Goal: Task Accomplishment & Management: Manage account settings

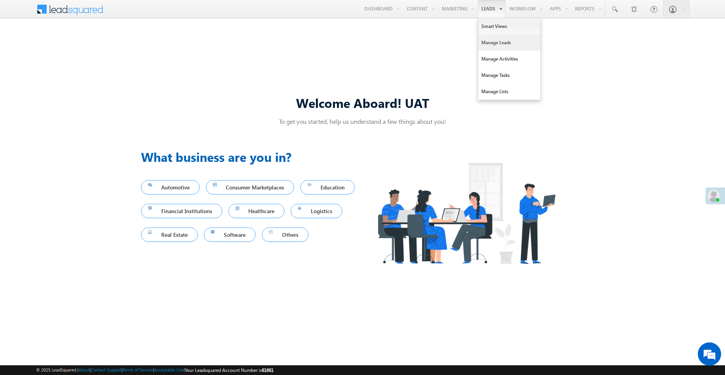
click at [489, 45] on link "Manage Leads" at bounding box center [509, 43] width 62 height 16
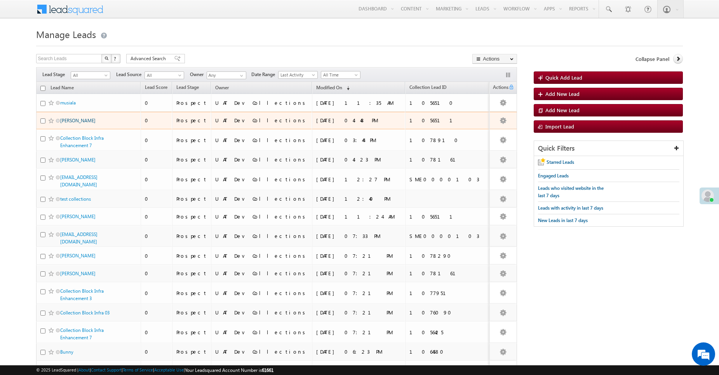
click at [76, 122] on link "[PERSON_NAME]" at bounding box center [77, 121] width 35 height 6
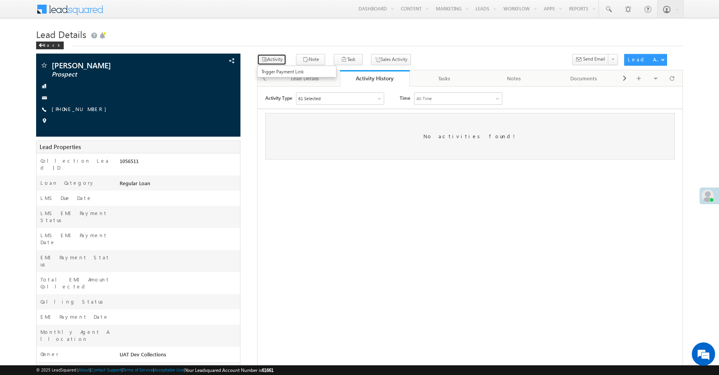
click at [276, 61] on button "Activity" at bounding box center [271, 59] width 29 height 11
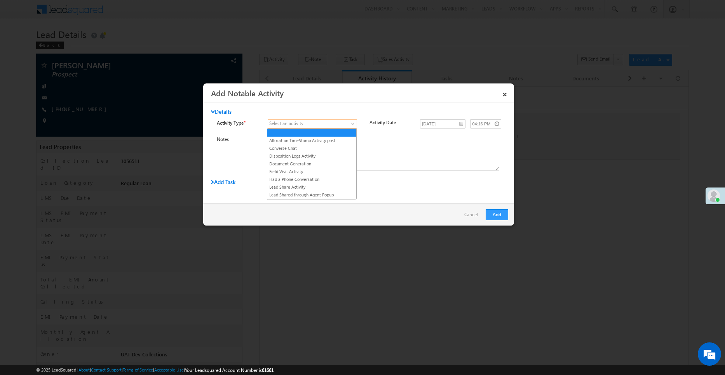
click at [346, 126] on span at bounding box center [307, 123] width 79 height 7
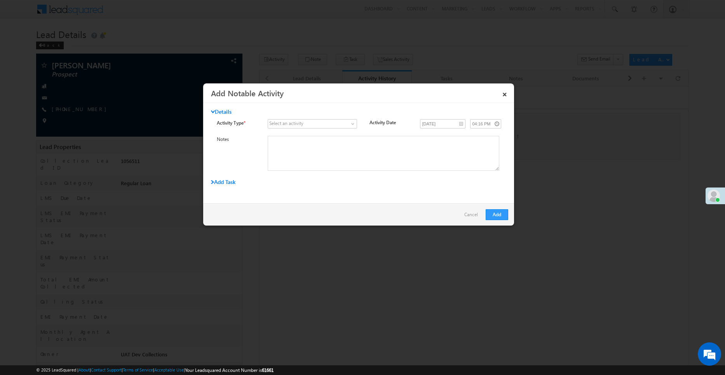
click at [469, 216] on link "Cancel" at bounding box center [472, 216] width 17 height 15
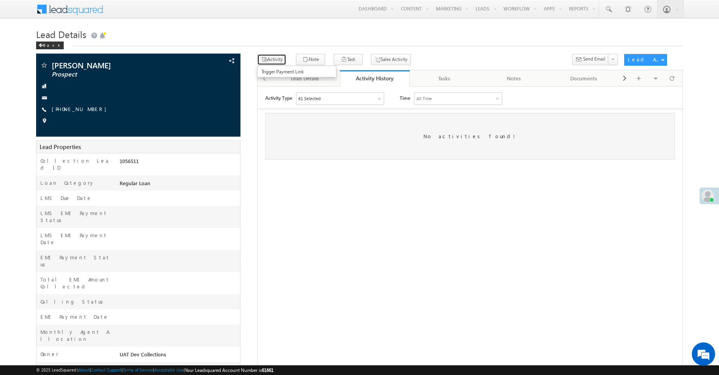
click at [275, 63] on button "Activity" at bounding box center [271, 59] width 29 height 11
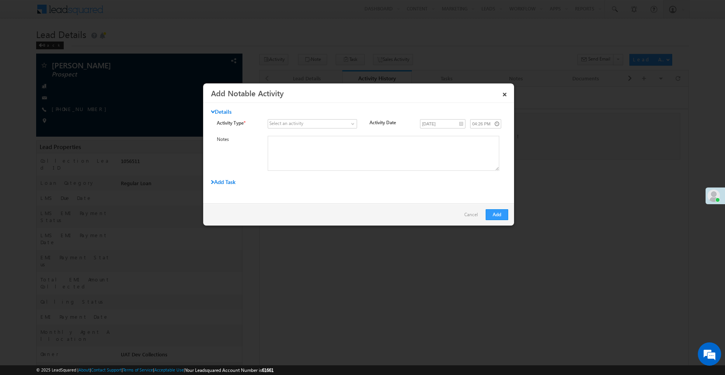
click at [288, 125] on div "Select an activity" at bounding box center [286, 123] width 34 height 7
click at [315, 124] on span at bounding box center [307, 123] width 79 height 7
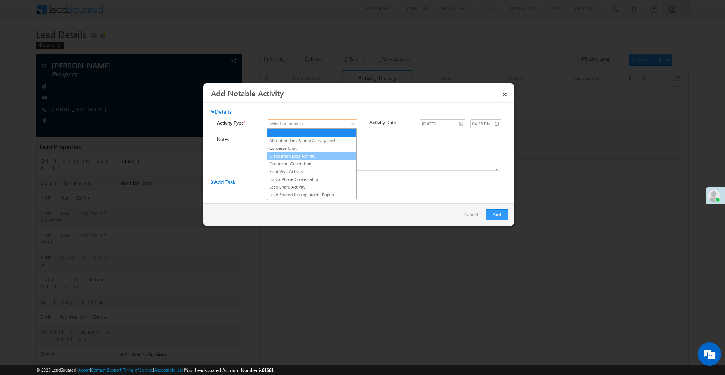
click at [293, 158] on link "Disposition Logs Activity" at bounding box center [311, 156] width 89 height 7
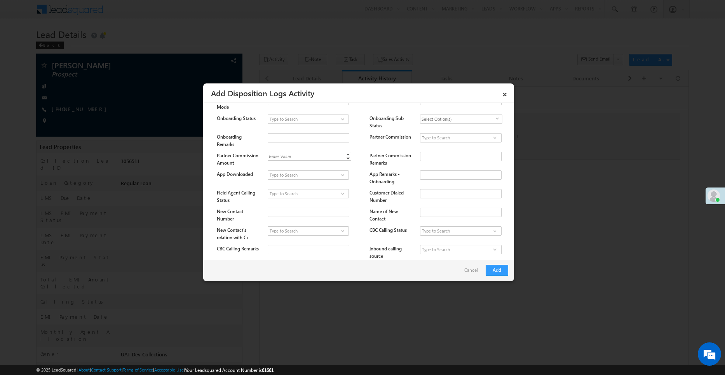
scroll to position [266, 0]
click at [420, 210] on input "Name of New Contact" at bounding box center [461, 211] width 82 height 9
type input "9876543210"
click at [444, 193] on input "Customer Dialed Number" at bounding box center [461, 193] width 82 height 9
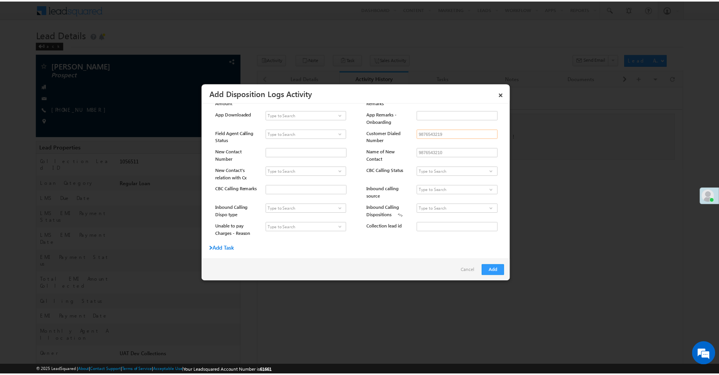
scroll to position [0, 0]
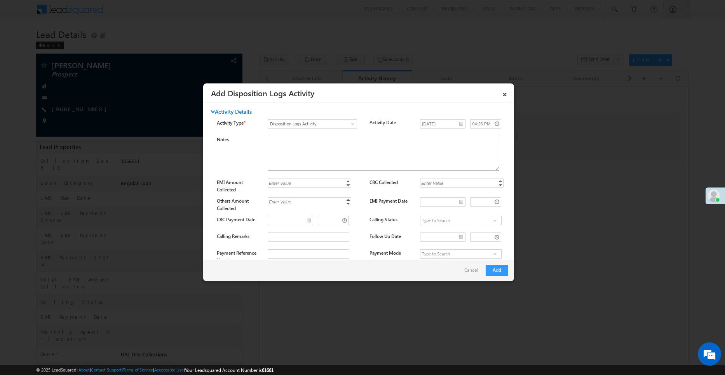
type input "9876543219"
click at [373, 158] on textarea "Notes" at bounding box center [383, 153] width 231 height 35
type textarea "test encryption"
click at [495, 275] on button "Add" at bounding box center [496, 270] width 23 height 11
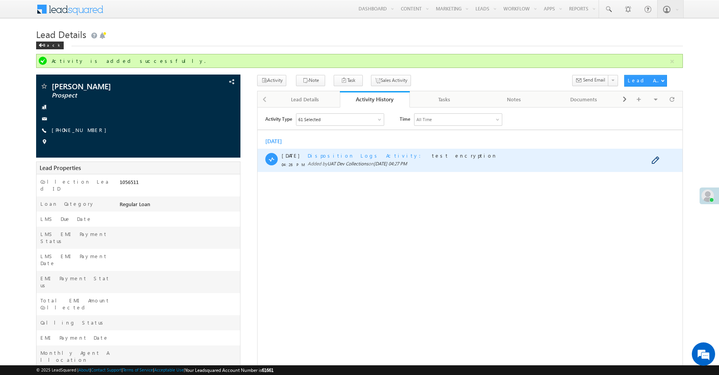
click at [320, 152] on span "Disposition Logs Activity" at bounding box center [367, 155] width 118 height 7
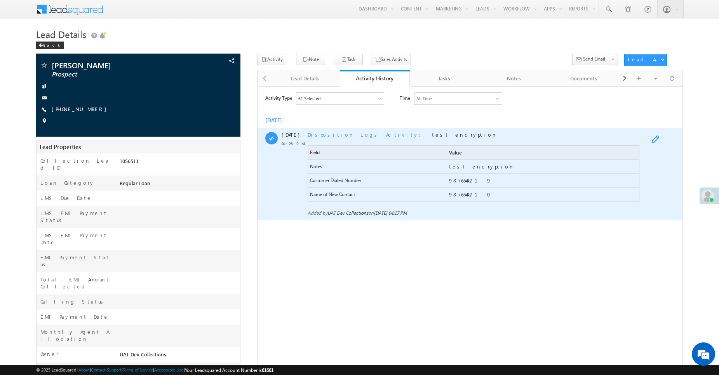
click at [656, 140] on span at bounding box center [657, 139] width 12 height 9
click at [653, 140] on span at bounding box center [657, 139] width 12 height 9
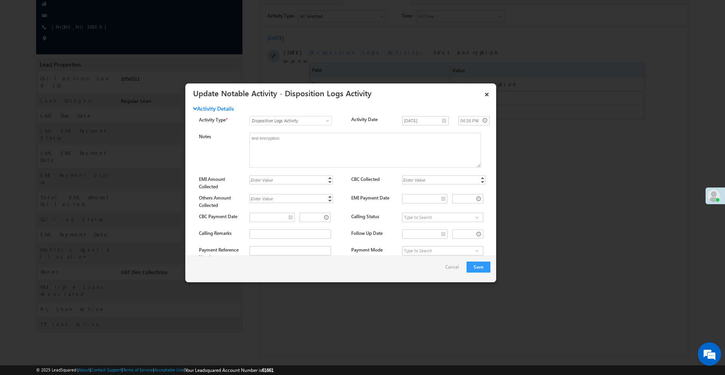
scroll to position [311, 0]
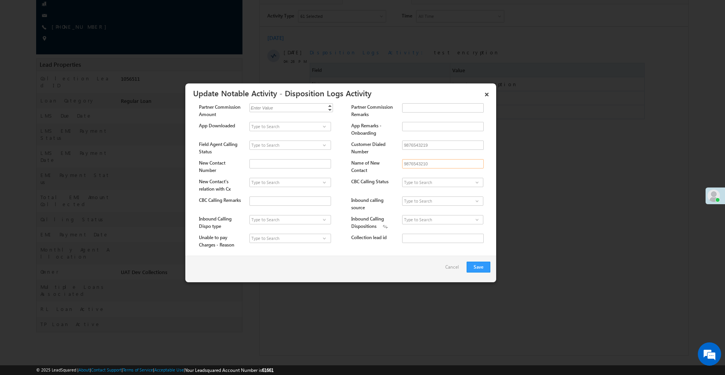
click at [412, 160] on input "9876543210" at bounding box center [443, 163] width 82 height 9
click at [255, 159] on input "New Contact Number" at bounding box center [290, 163] width 82 height 9
paste input "9876543210"
type input "9876543210"
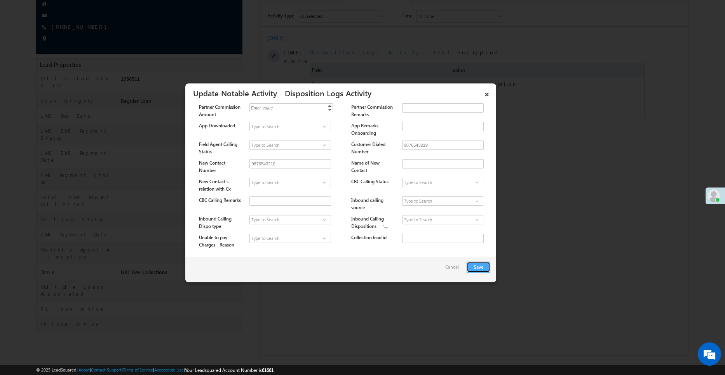
click at [477, 272] on button "Save" at bounding box center [478, 267] width 24 height 11
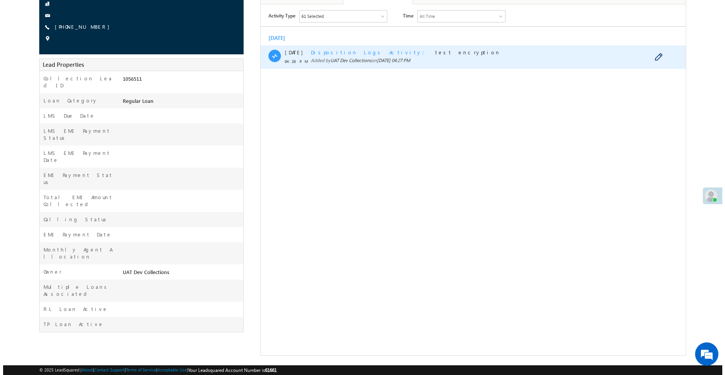
scroll to position [0, 0]
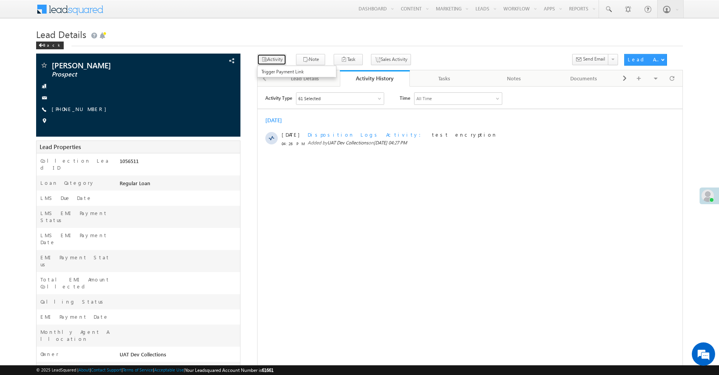
click at [272, 63] on button "Activity" at bounding box center [271, 59] width 29 height 11
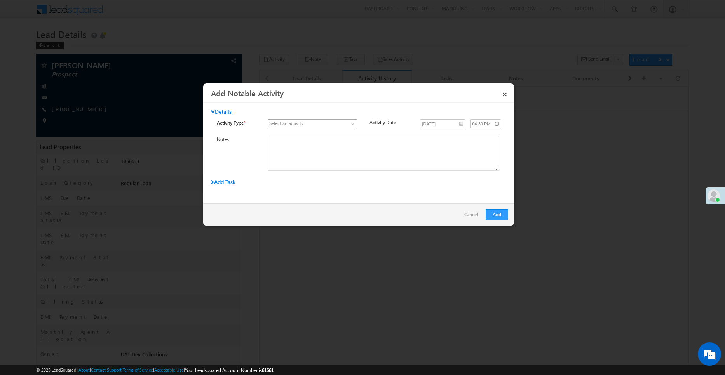
click at [326, 126] on span at bounding box center [307, 123] width 79 height 7
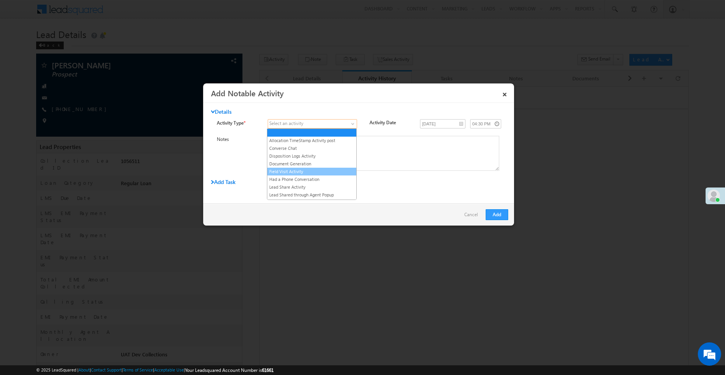
click at [308, 170] on link "Field Visit Activity" at bounding box center [311, 171] width 89 height 7
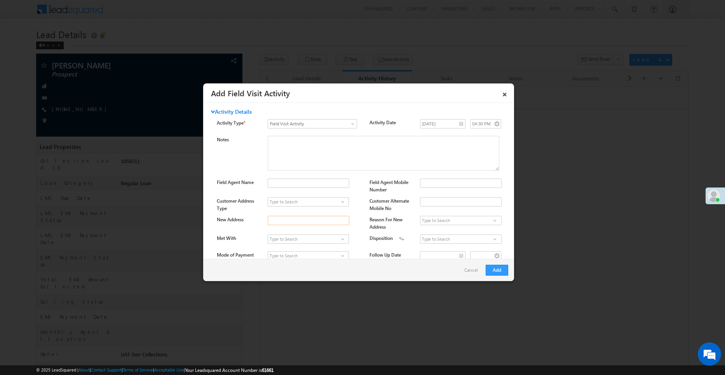
click at [301, 216] on input "New Address" at bounding box center [309, 220] width 82 height 9
click at [286, 220] on input "New Address" at bounding box center [309, 220] width 82 height 9
type input "HSR test address encrypted"
click at [504, 273] on button "Add" at bounding box center [496, 270] width 23 height 11
